Goal: Information Seeking & Learning: Learn about a topic

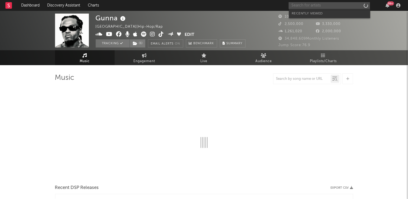
click at [296, 6] on input "text" at bounding box center [329, 5] width 81 height 7
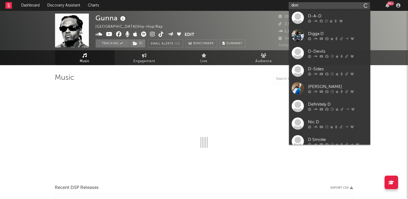
type input "don t"
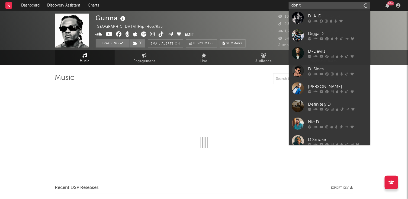
select select "6m"
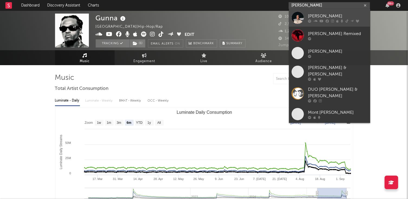
type input "[PERSON_NAME]"
click at [310, 17] on div "[PERSON_NAME]" at bounding box center [338, 16] width 60 height 7
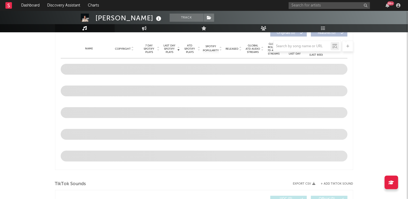
scroll to position [213, 0]
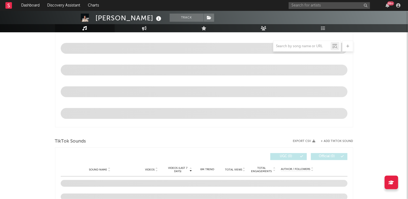
select select "6m"
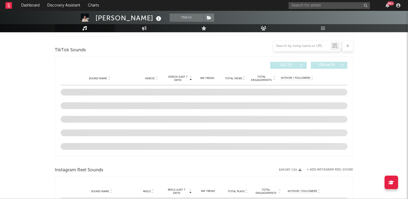
scroll to position [349, 0]
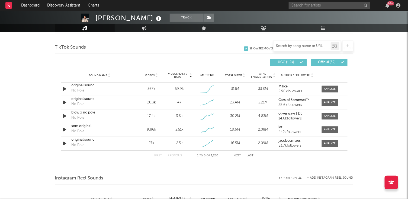
click at [299, 44] on input "text" at bounding box center [302, 46] width 57 height 4
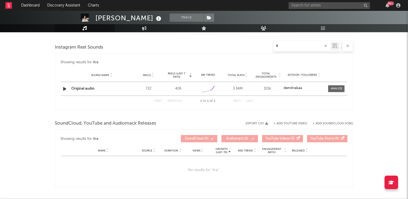
type input "i"
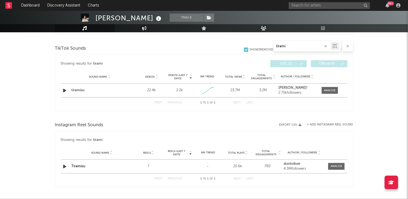
scroll to position [242, 0]
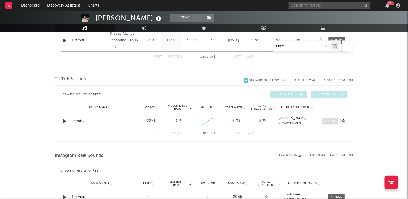
type input "tirami"
click at [337, 120] on span at bounding box center [330, 121] width 16 height 7
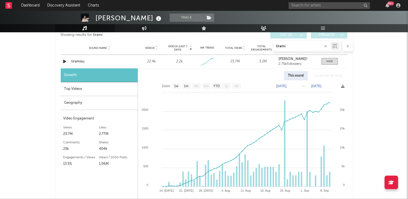
scroll to position [301, 0]
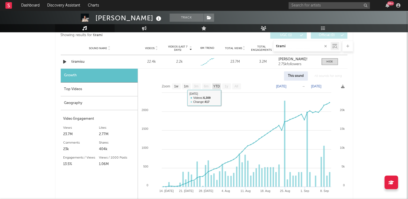
click at [219, 85] on text "YTD" at bounding box center [216, 87] width 7 height 4
select select "YTD"
click at [110, 87] on div "Top Videos" at bounding box center [99, 90] width 77 height 14
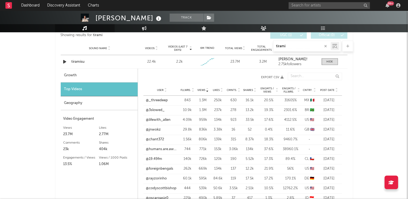
click at [328, 90] on span "Post Date" at bounding box center [328, 90] width 14 height 3
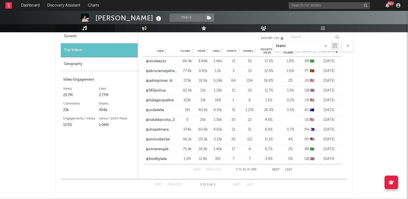
scroll to position [336, 0]
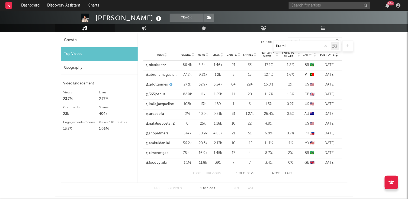
click at [274, 173] on button "Next" at bounding box center [277, 173] width 8 height 3
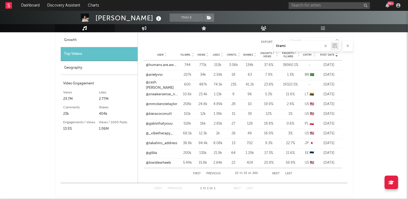
click at [274, 173] on button "Next" at bounding box center [277, 173] width 8 height 3
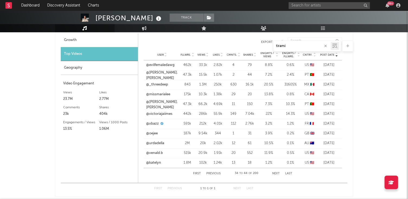
click at [274, 173] on button "Next" at bounding box center [277, 173] width 8 height 3
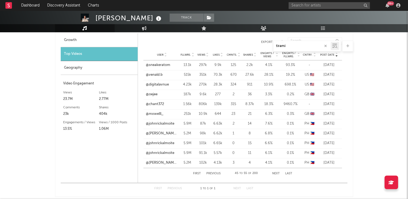
click at [274, 173] on button "Next" at bounding box center [277, 173] width 8 height 3
click at [218, 173] on button "Previous" at bounding box center [214, 173] width 14 height 3
click at [326, 54] on span "Post Date" at bounding box center [328, 54] width 14 height 3
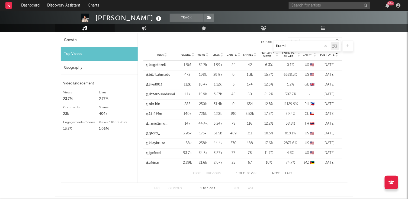
click at [200, 56] on div "Views" at bounding box center [203, 55] width 12 height 4
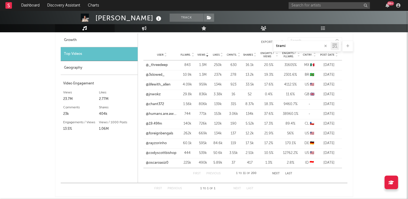
click at [71, 36] on div "Growth" at bounding box center [99, 40] width 77 height 14
select select "1w"
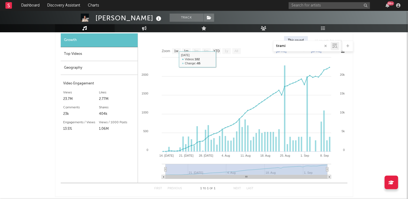
click at [94, 53] on div "Top Videos" at bounding box center [99, 54] width 77 height 14
